Goal: Information Seeking & Learning: Understand process/instructions

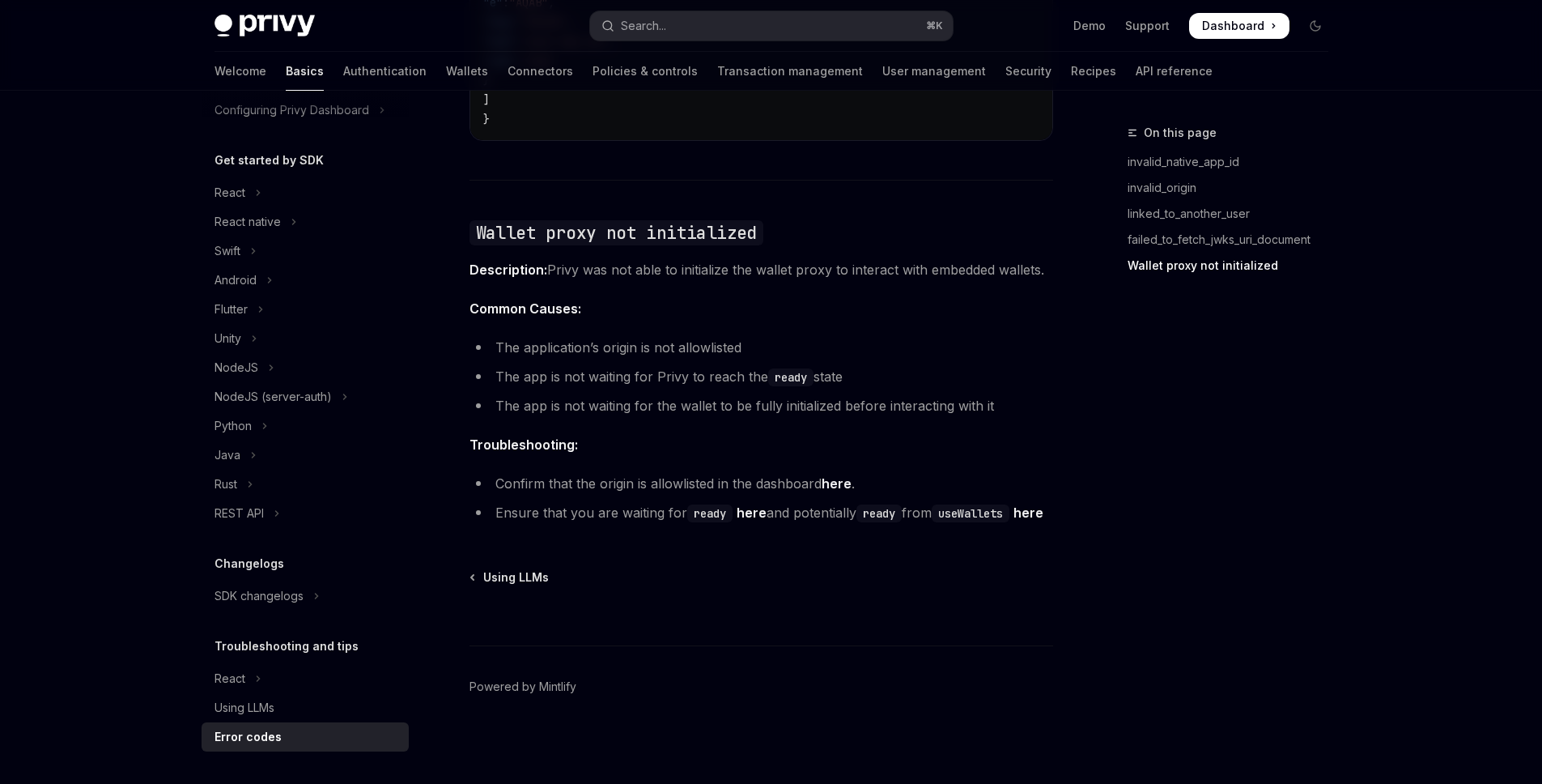
scroll to position [2483, 0]
click at [449, 226] on icon "Navigate to header" at bounding box center [447, 231] width 12 height 10
click at [779, 370] on ul "The application’s origin is not allowlisted The app is not waiting for Privy to…" at bounding box center [762, 377] width 584 height 81
click at [973, 506] on code "useWallets" at bounding box center [971, 514] width 77 height 17
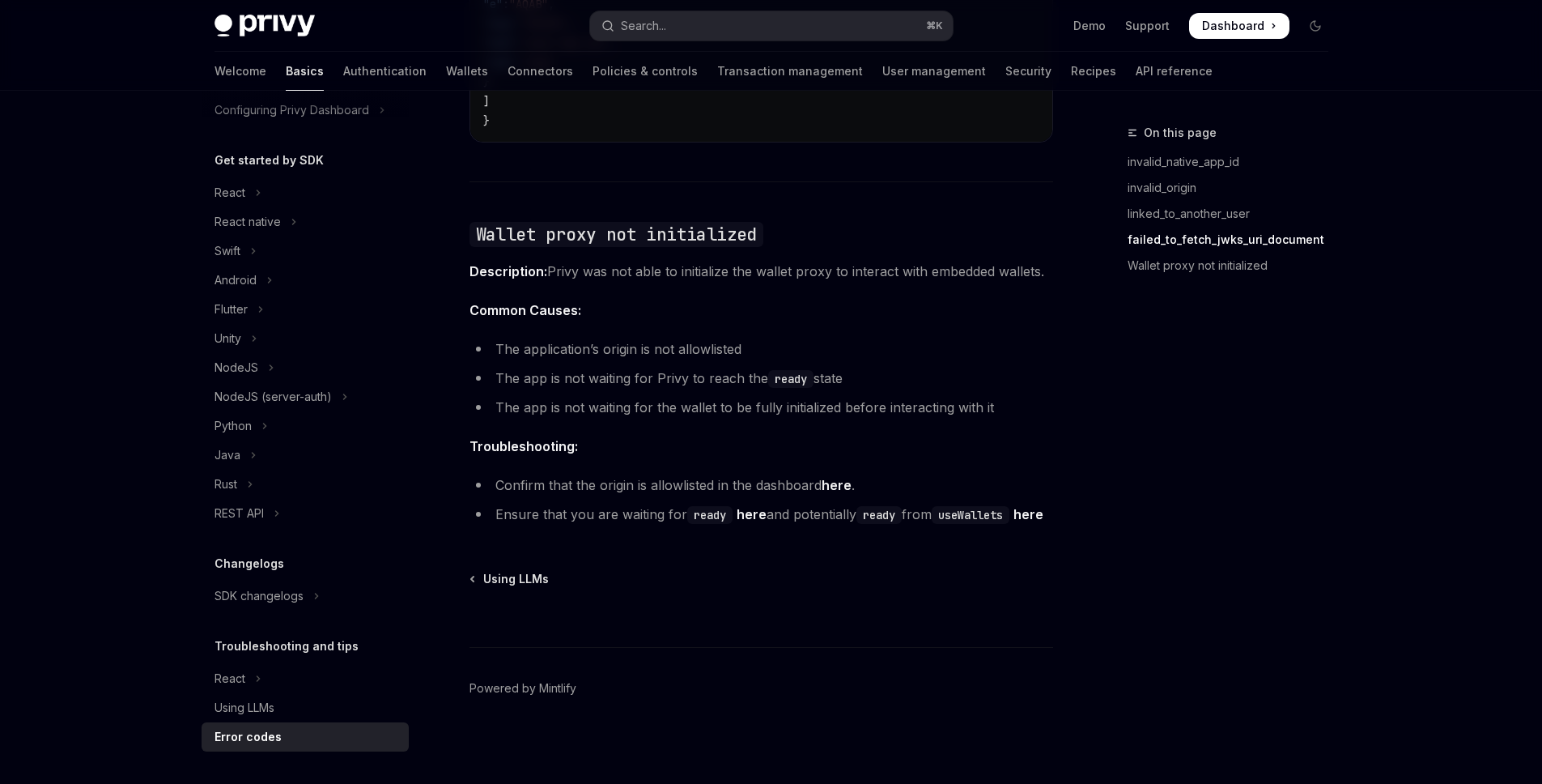
click at [1013, 523] on link "here" at bounding box center [1028, 514] width 30 height 17
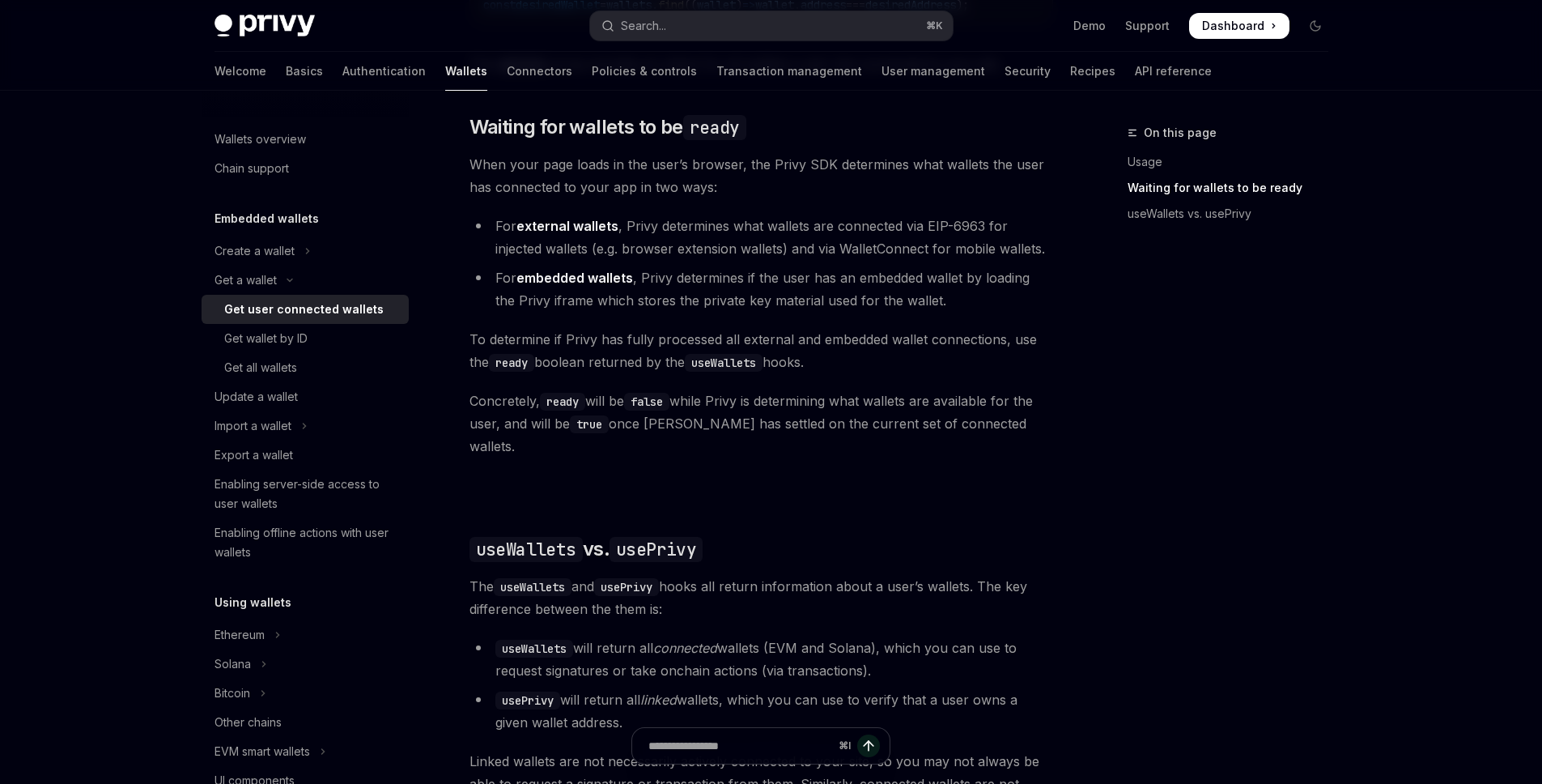
scroll to position [933, 0]
drag, startPoint x: 822, startPoint y: 371, endPoint x: 468, endPoint y: 346, distance: 354.9
click at [470, 346] on span "To determine if Privy has fully processed all external and embedded wallet conn…" at bounding box center [762, 349] width 584 height 45
copy span "To determine if Privy has fully processed all external and embedded wallet conn…"
